Goal: Find contact information: Find contact information

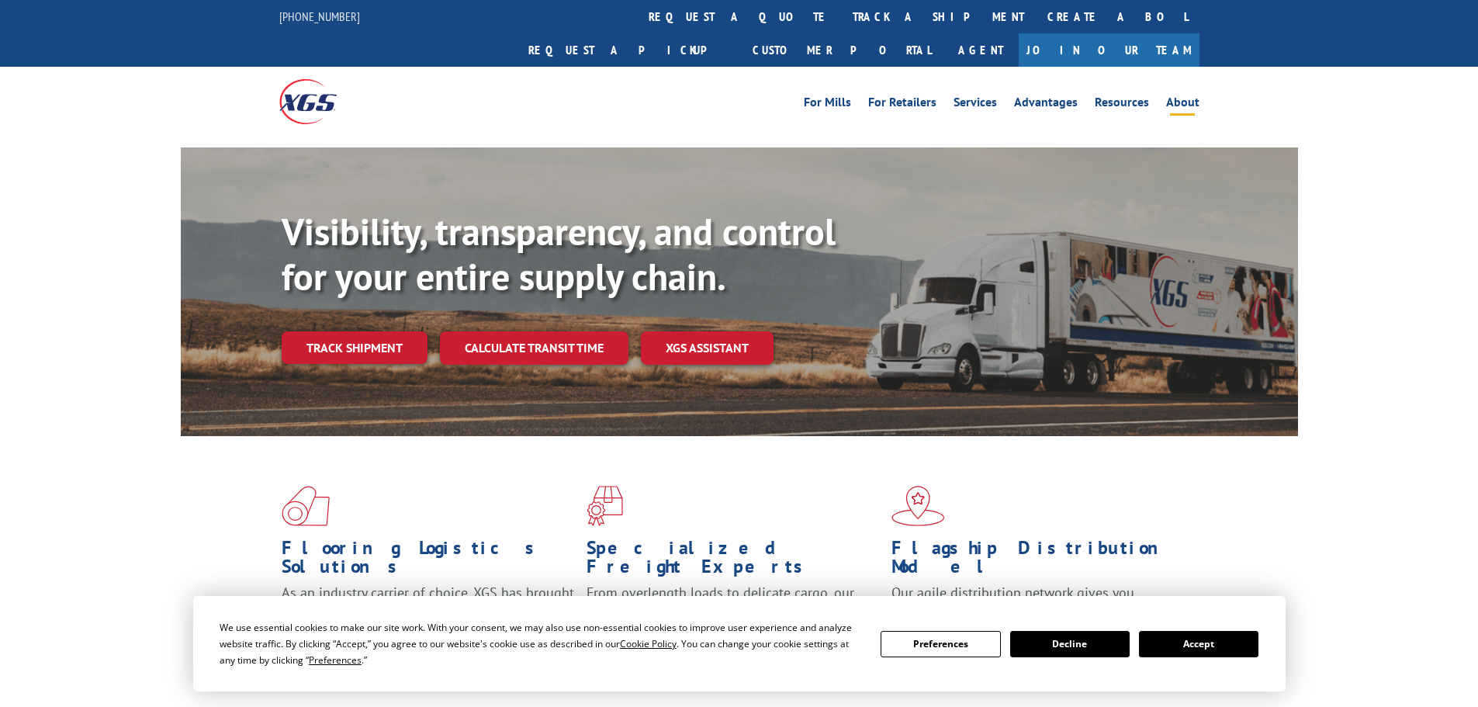
click at [1159, 96] on li "About" at bounding box center [1183, 104] width 50 height 17
click at [1188, 96] on link "About" at bounding box center [1182, 104] width 33 height 17
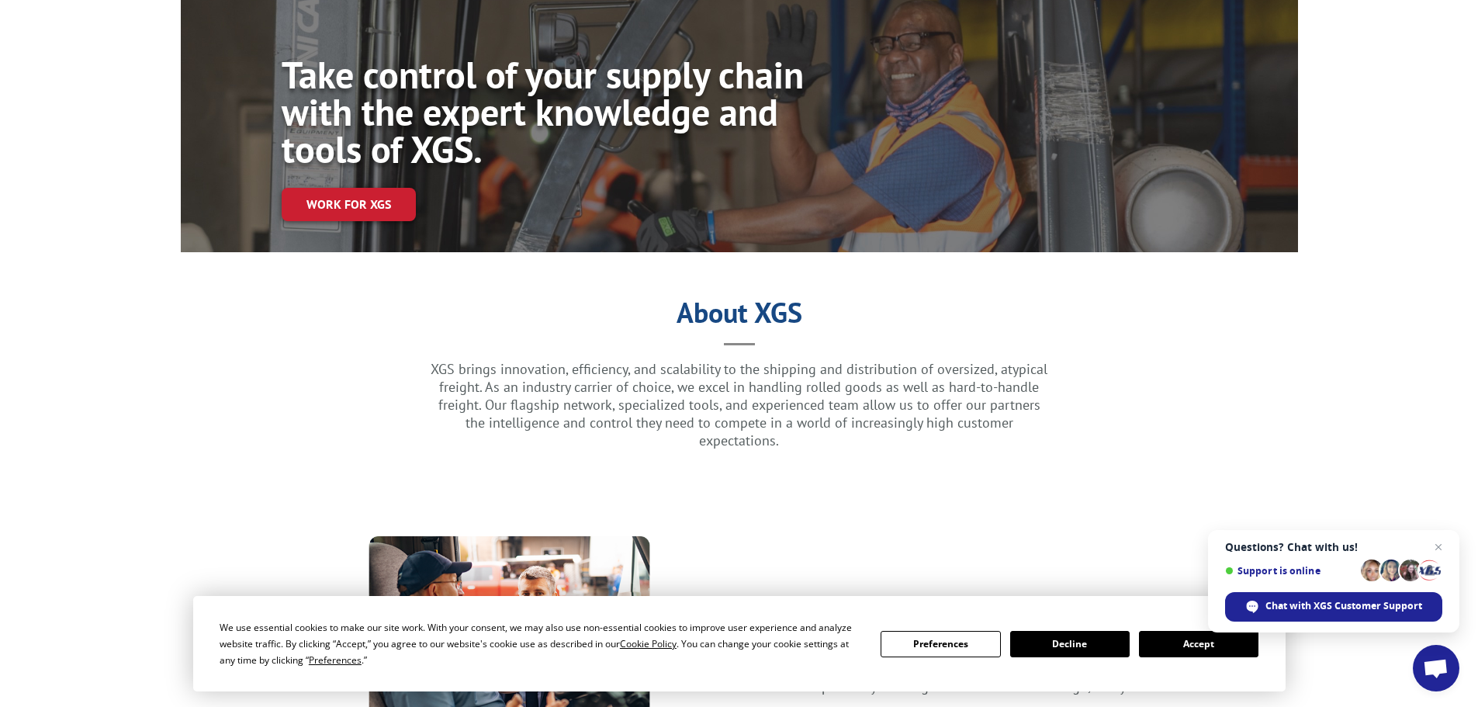
scroll to position [310, 0]
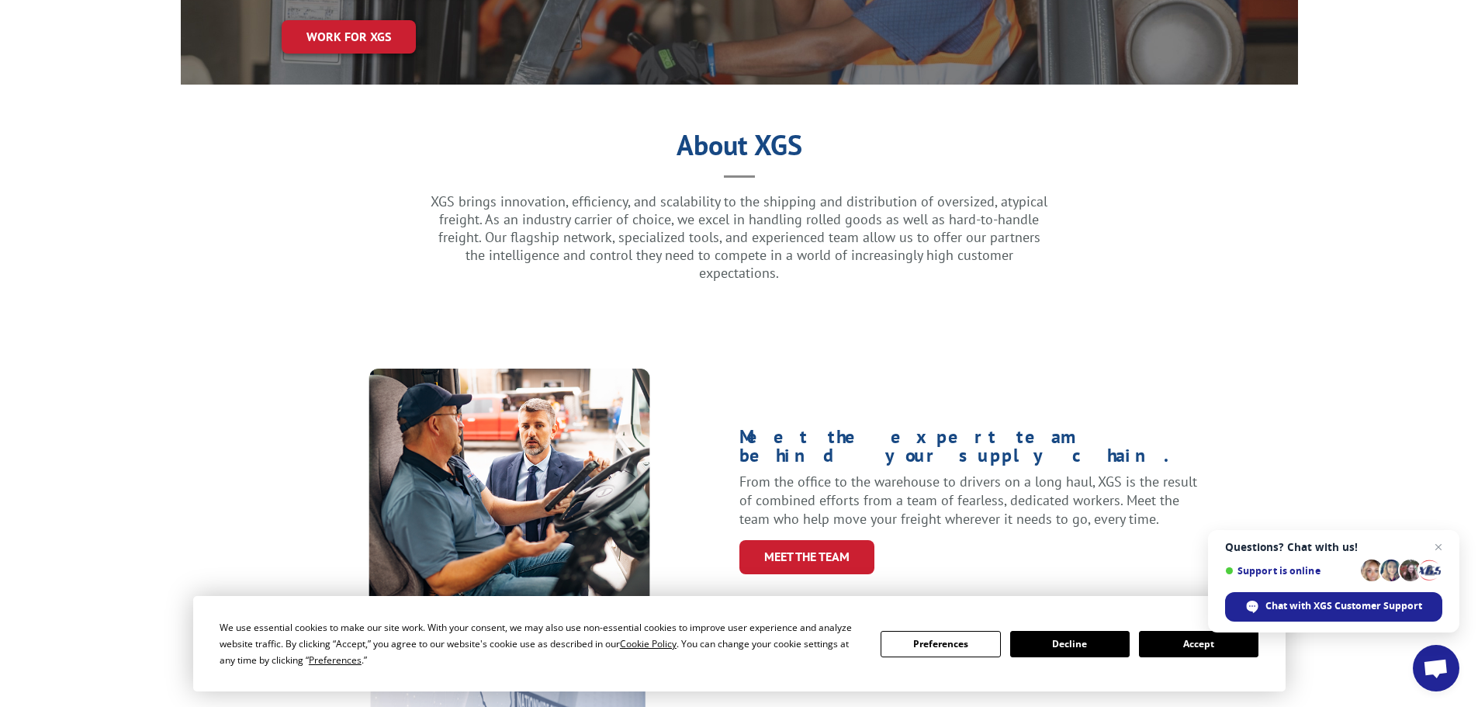
click at [1210, 645] on button "Accept" at bounding box center [1199, 644] width 120 height 26
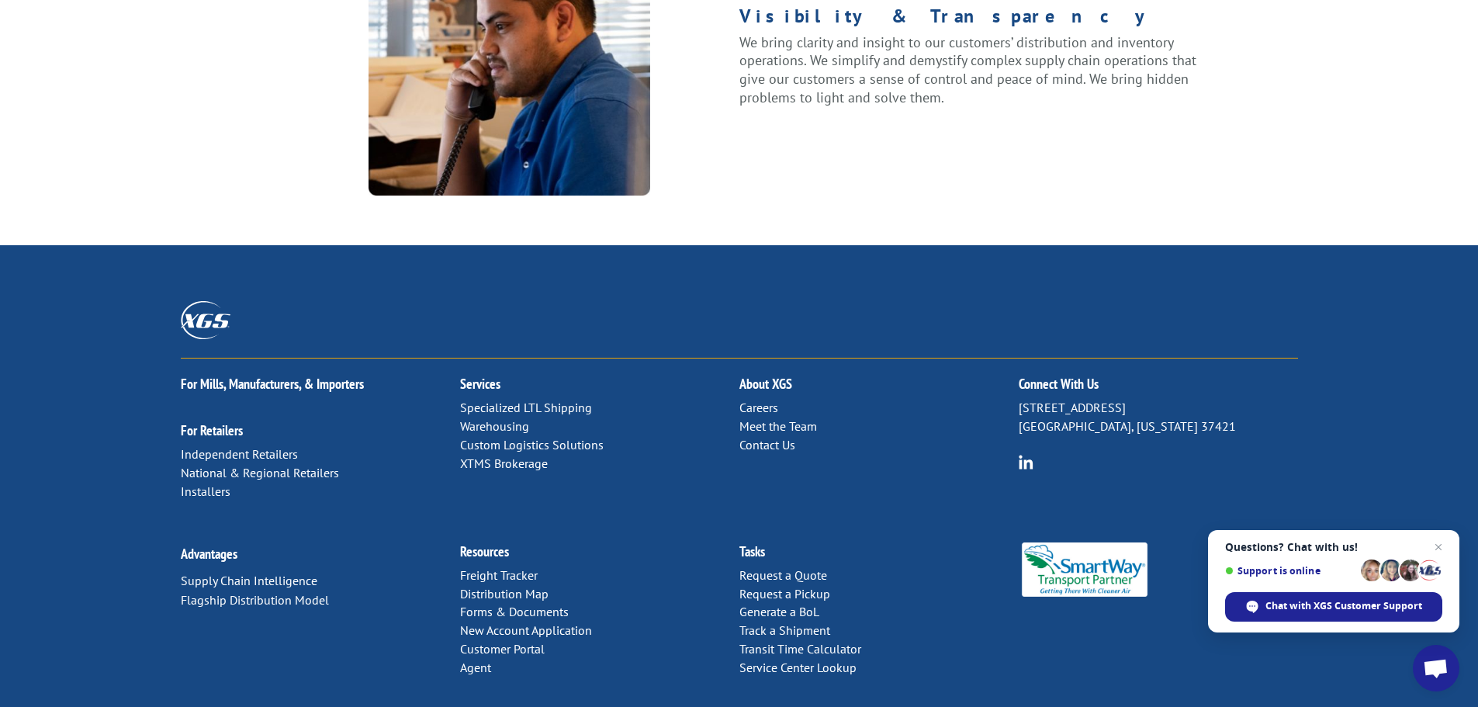
scroll to position [1998, 0]
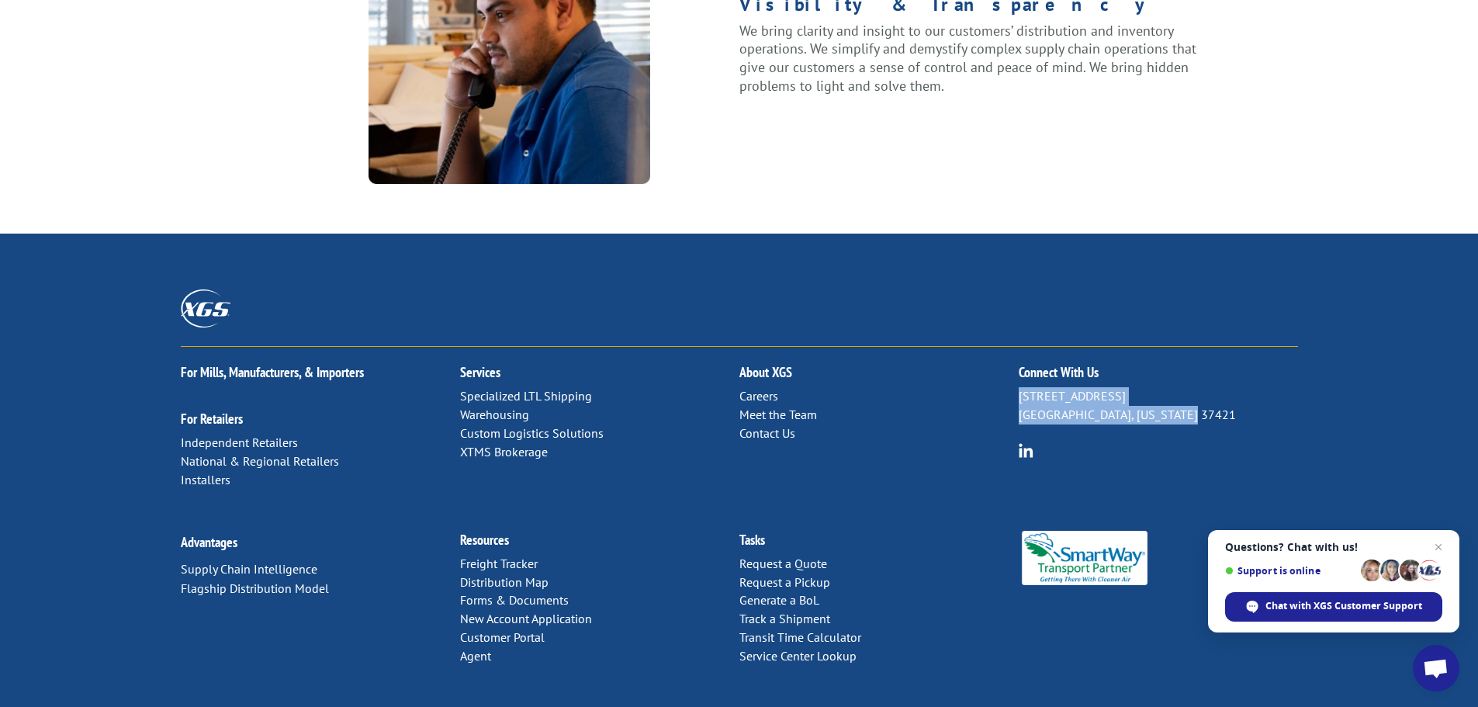
drag, startPoint x: 1021, startPoint y: 346, endPoint x: 1319, endPoint y: 400, distance: 303.6
click at [1202, 387] on p "[STREET_ADDRESS][US_STATE]" at bounding box center [1158, 405] width 279 height 37
copy p "[STREET_ADDRESS][US_STATE]"
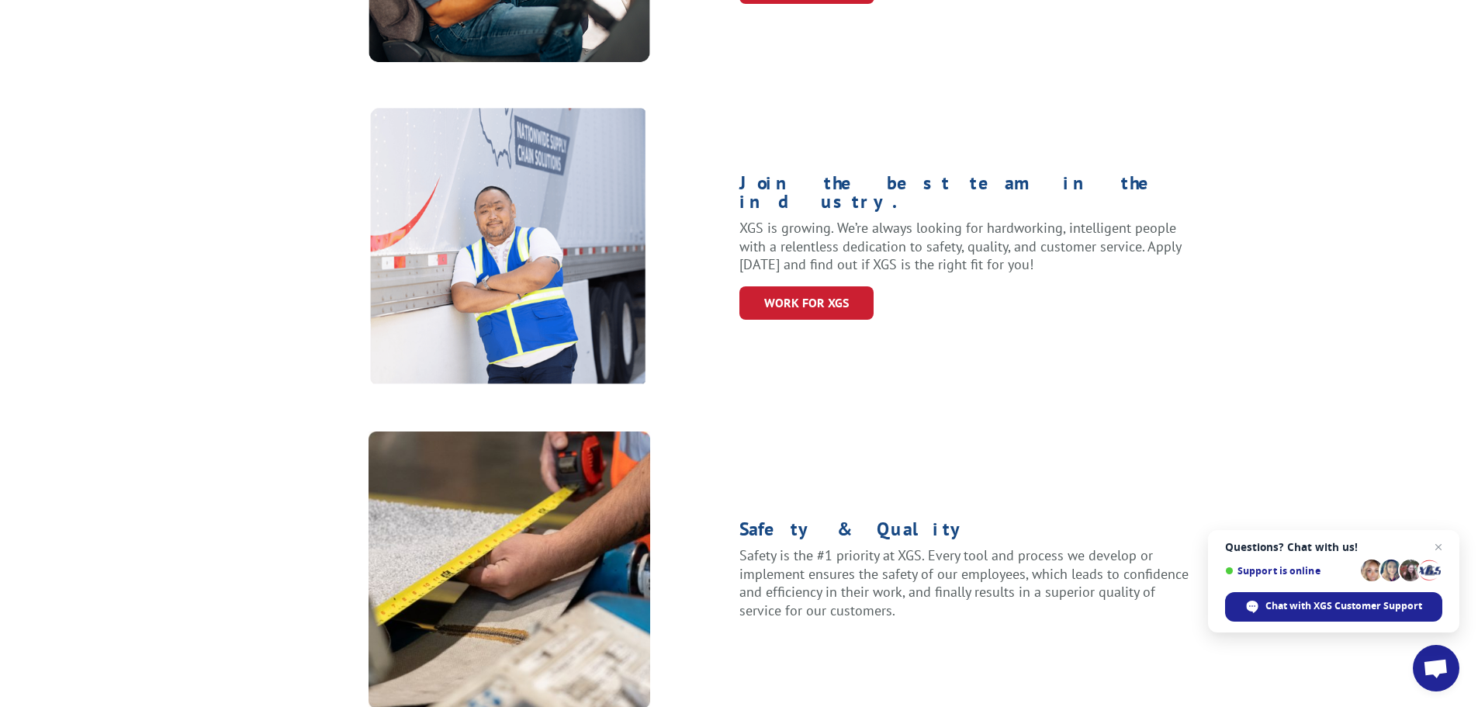
scroll to position [931, 0]
